Goal: Navigation & Orientation: Find specific page/section

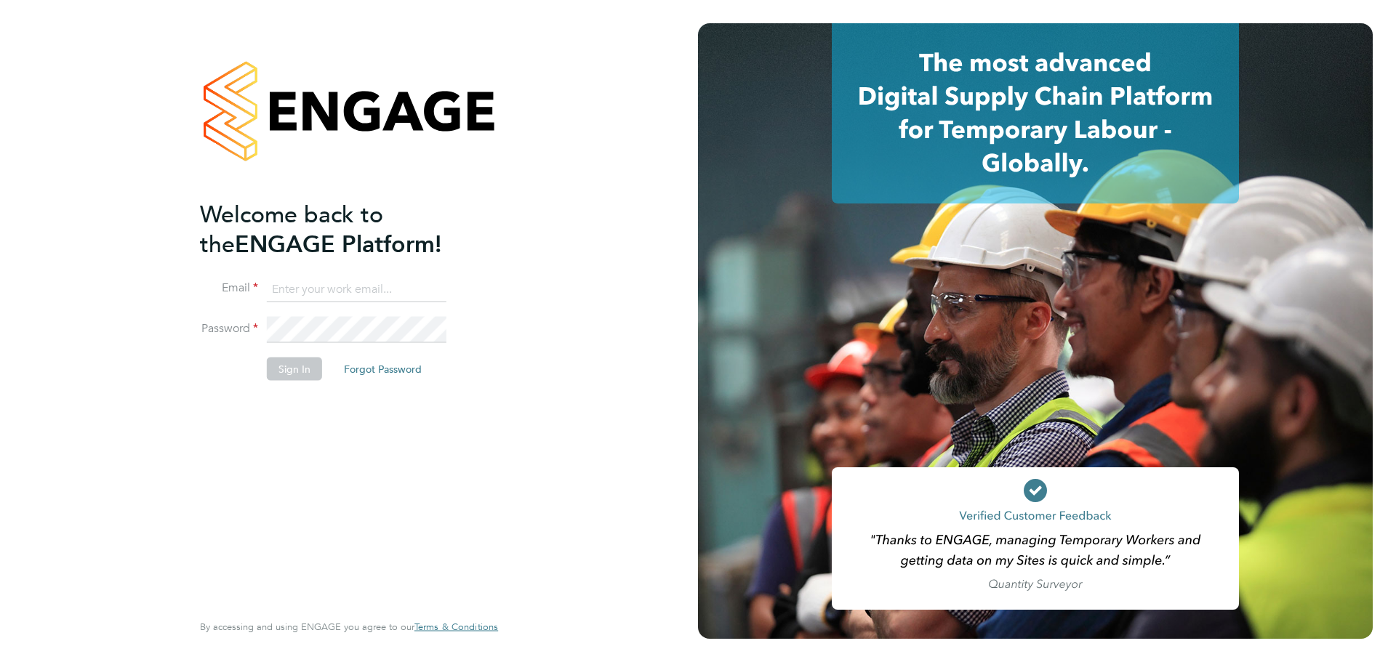
type input "[PERSON_NAME][EMAIL_ADDRESS][DOMAIN_NAME]"
click at [295, 366] on button "Sign In" at bounding box center [294, 369] width 55 height 23
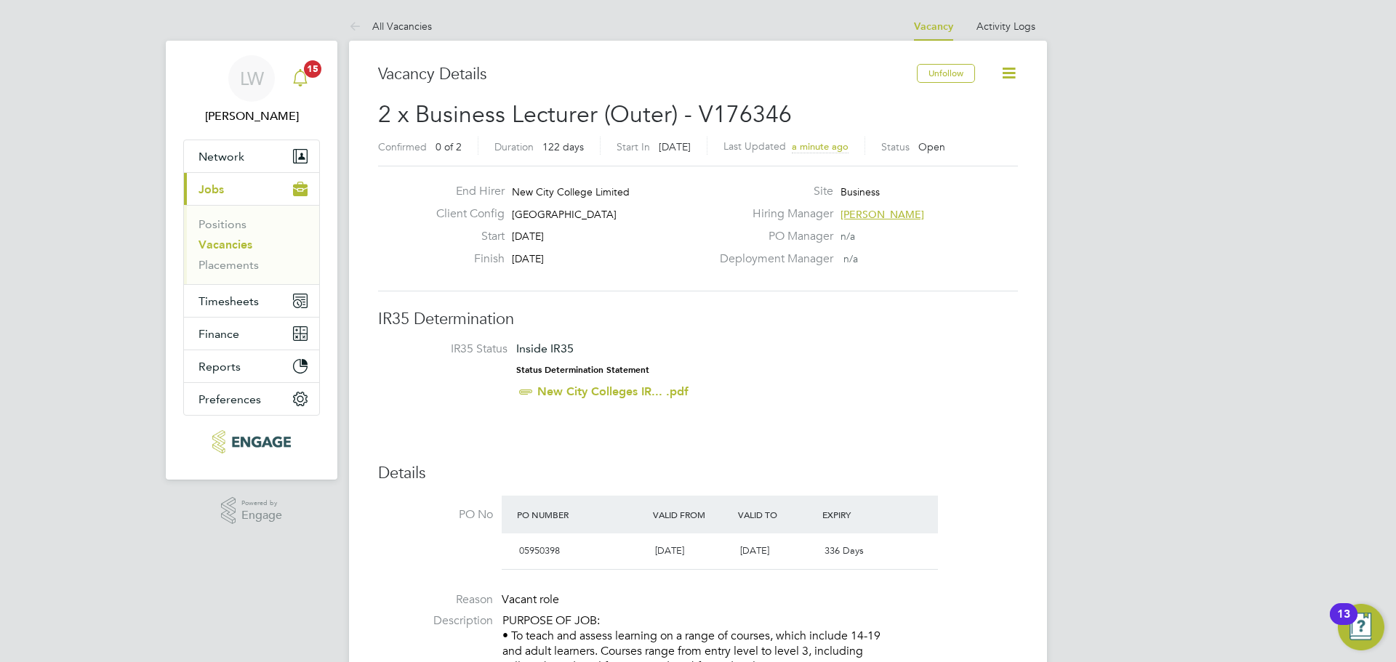
click at [312, 77] on app-alerts-badge "15" at bounding box center [312, 69] width 19 height 20
